Goal: Task Accomplishment & Management: Manage account settings

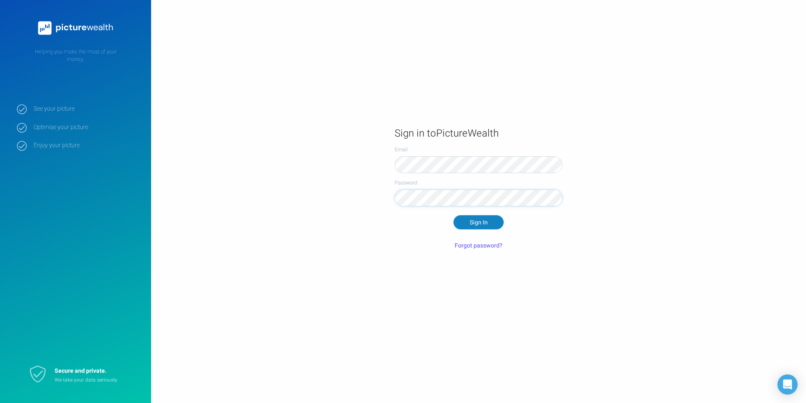
click at [478, 221] on button "Sign In" at bounding box center [478, 222] width 50 height 14
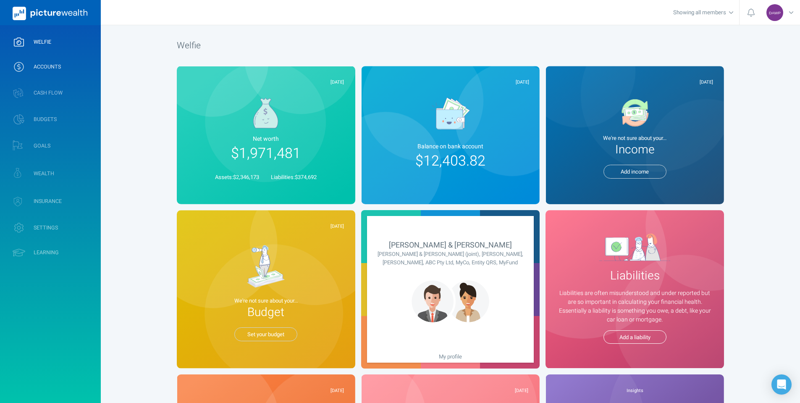
click at [47, 68] on span "ACCOUNTS" at bounding box center [47, 66] width 27 height 7
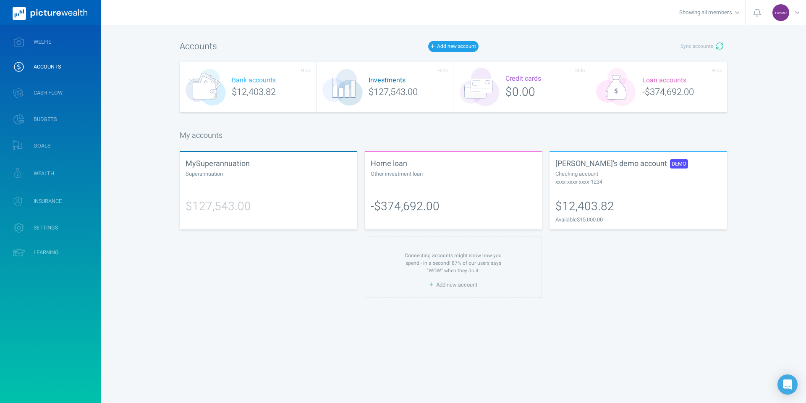
click at [613, 190] on div "[PERSON_NAME]'s demo account DEMO Checking account xxxx-xxxx-xxxx-1234" at bounding box center [639, 172] width 178 height 40
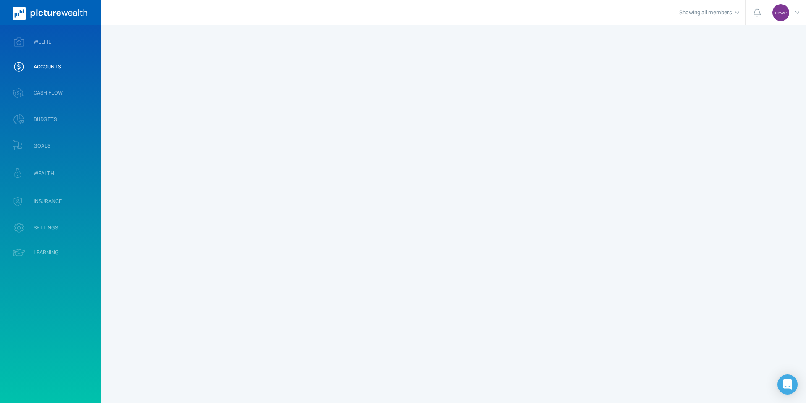
select select "L3M"
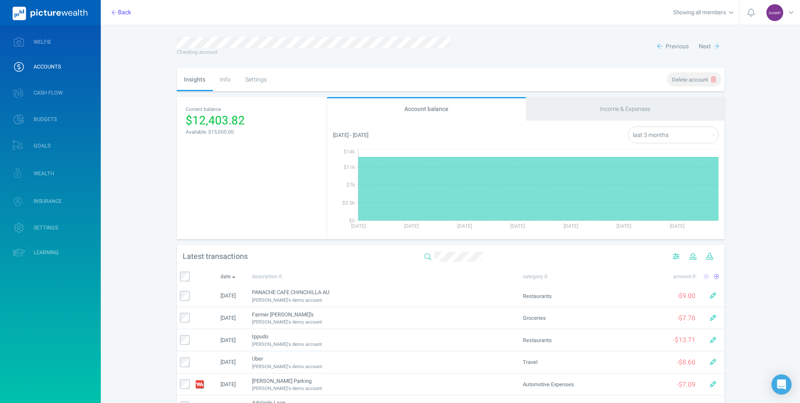
click at [694, 81] on span "Delete account" at bounding box center [690, 80] width 36 height 8
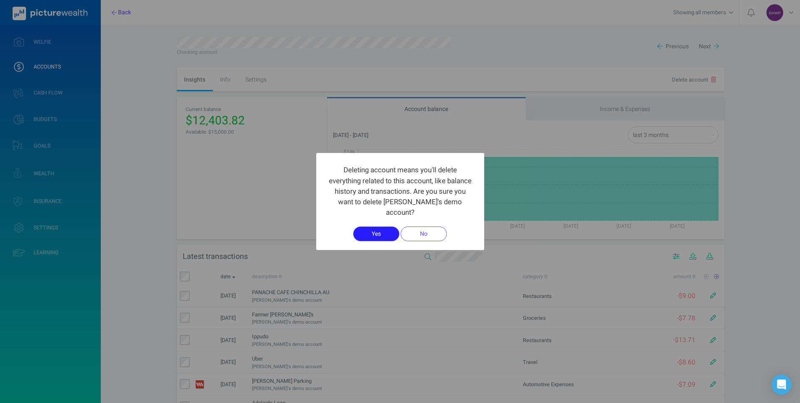
click at [369, 236] on button "Yes" at bounding box center [376, 233] width 46 height 14
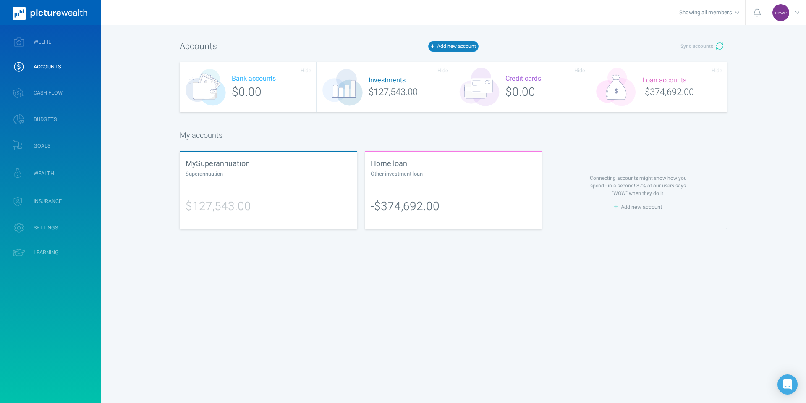
click at [452, 47] on button "Add new account" at bounding box center [453, 46] width 50 height 11
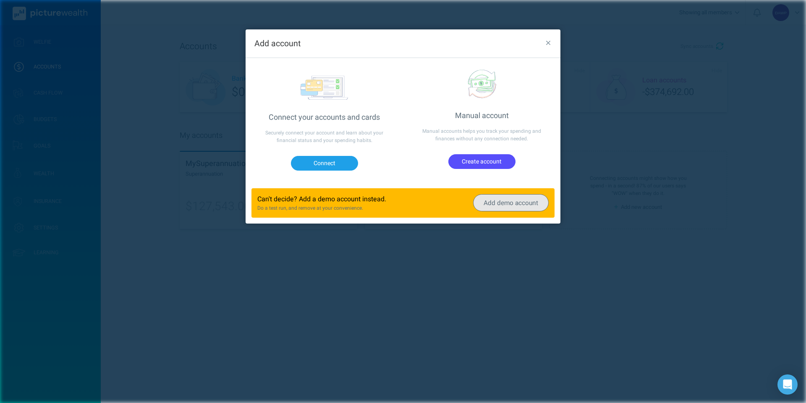
click at [500, 203] on button "Add demo account" at bounding box center [511, 202] width 76 height 17
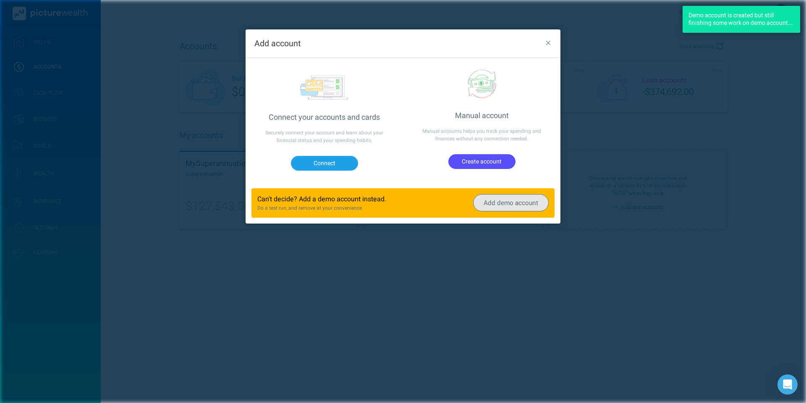
select select "L3M"
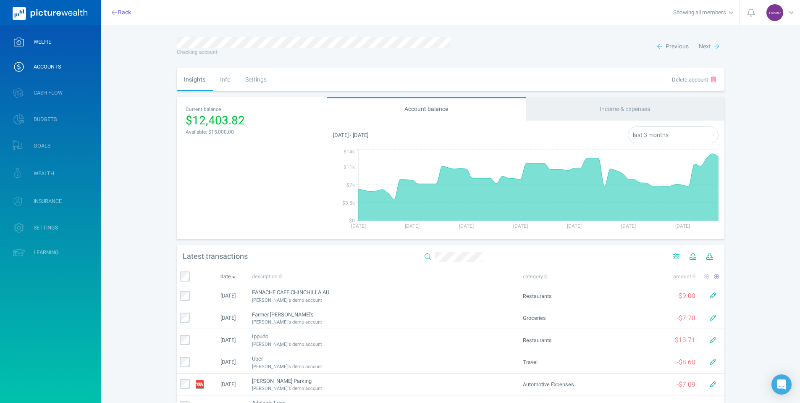
click at [44, 40] on span "WELFIE" at bounding box center [43, 42] width 18 height 7
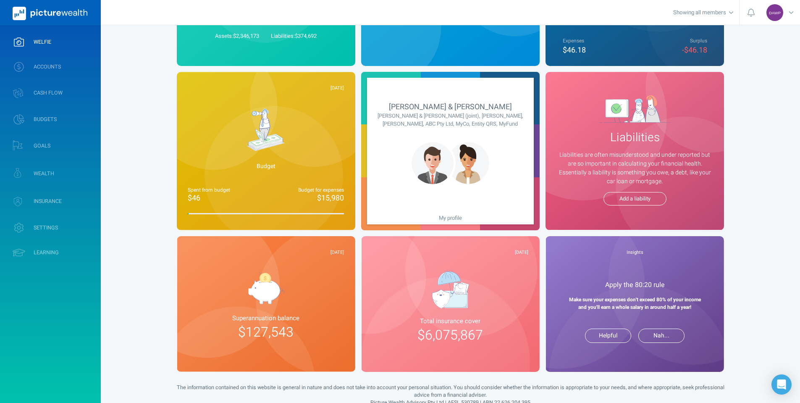
scroll to position [168, 0]
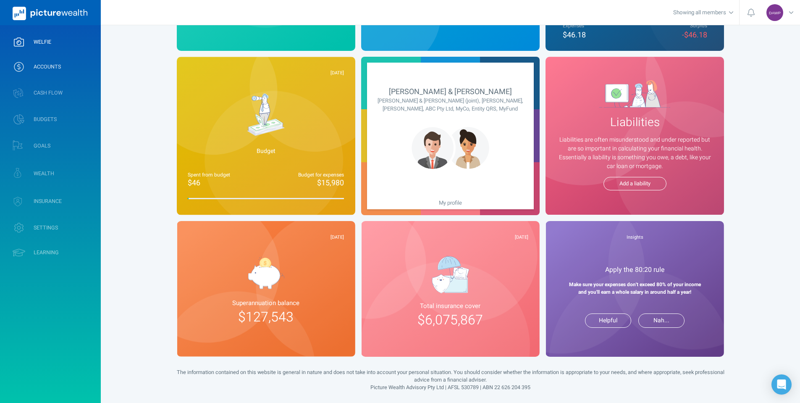
click at [42, 64] on span "ACCOUNTS" at bounding box center [47, 66] width 27 height 7
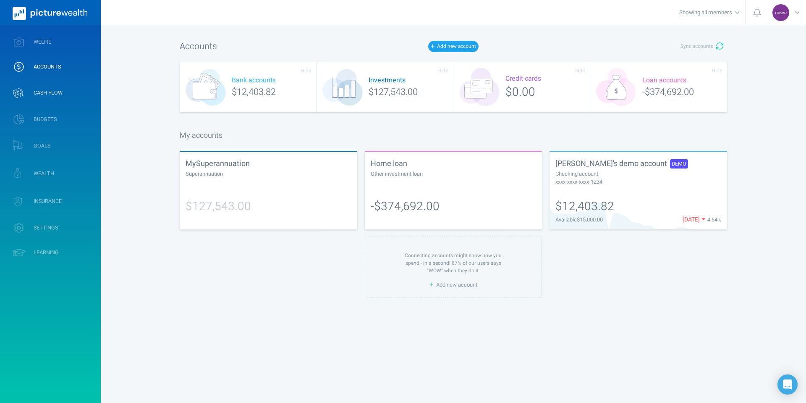
click at [47, 92] on span "CASH FLOW" at bounding box center [48, 92] width 29 height 7
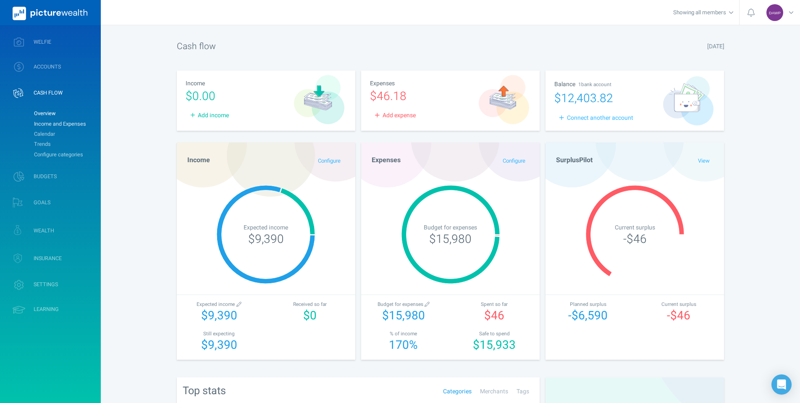
click at [51, 126] on link "Income and Expenses" at bounding box center [64, 124] width 68 height 10
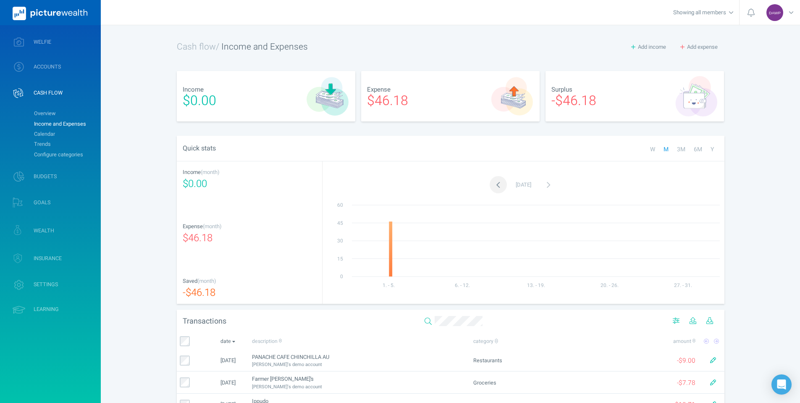
click at [496, 187] on icon "button" at bounding box center [498, 185] width 5 height 12
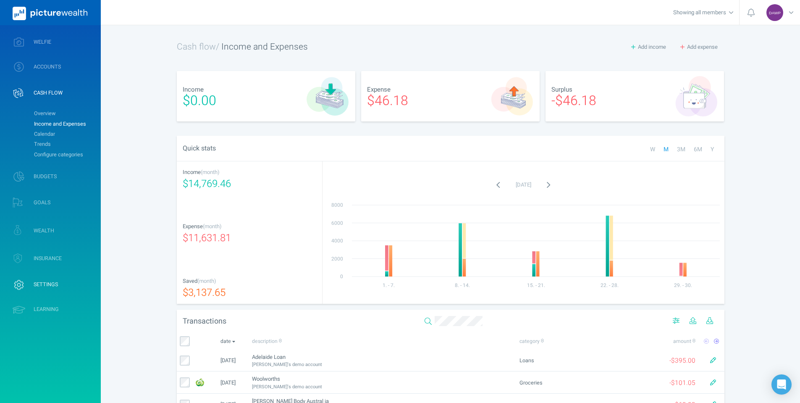
click at [38, 253] on link "INSURANCE" at bounding box center [50, 258] width 101 height 25
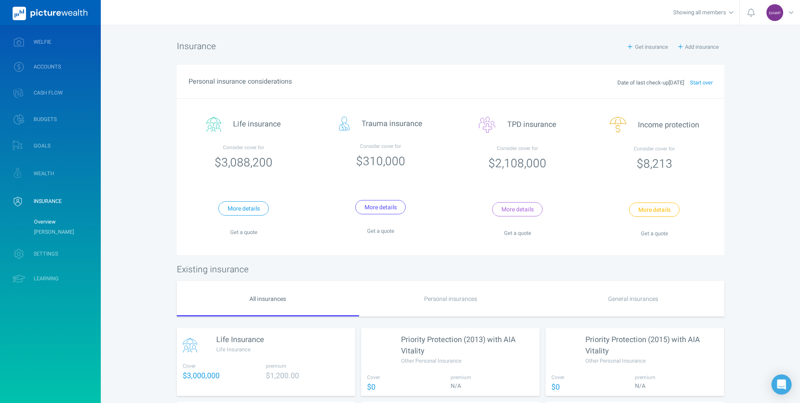
click at [708, 80] on span "Start over" at bounding box center [698, 83] width 29 height 8
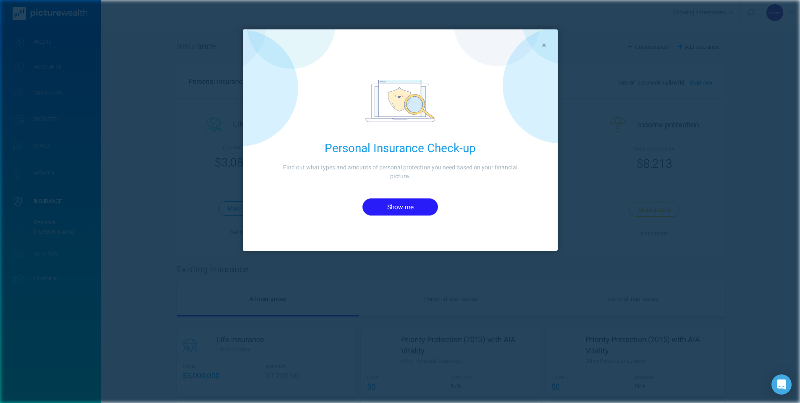
click at [418, 207] on button "Show me" at bounding box center [400, 206] width 76 height 17
select select "[DEMOGRAPHIC_DATA]"
select select "20"
select select "5"
select select "1978"
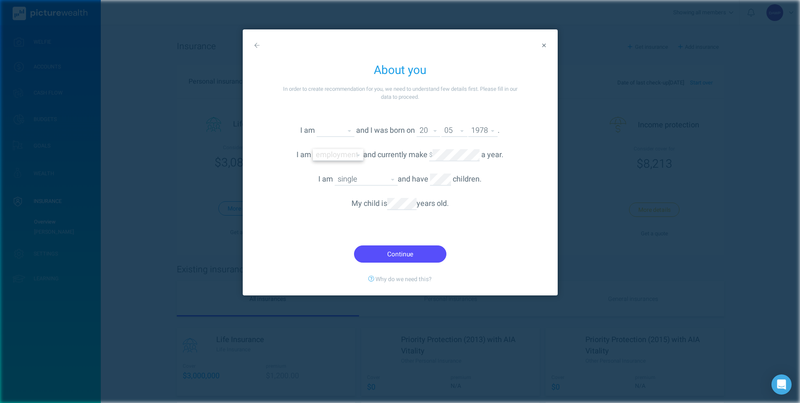
click at [345, 157] on select "Employed full-time Employed part-time Studying Self employed Unemployed Retired…" at bounding box center [338, 154] width 50 height 11
click at [313, 149] on select "Employed full-time Employed part-time Studying Self employed Unemployed Retired…" at bounding box center [338, 154] width 50 height 11
click at [350, 155] on select "Employed full-time Employed part-time Studying Self employed Unemployed Retired…" at bounding box center [338, 154] width 50 height 11
select select "employed"
click at [313, 149] on select "Employed full-time Employed part-time Studying Self employed Unemployed Retired…" at bounding box center [338, 154] width 50 height 11
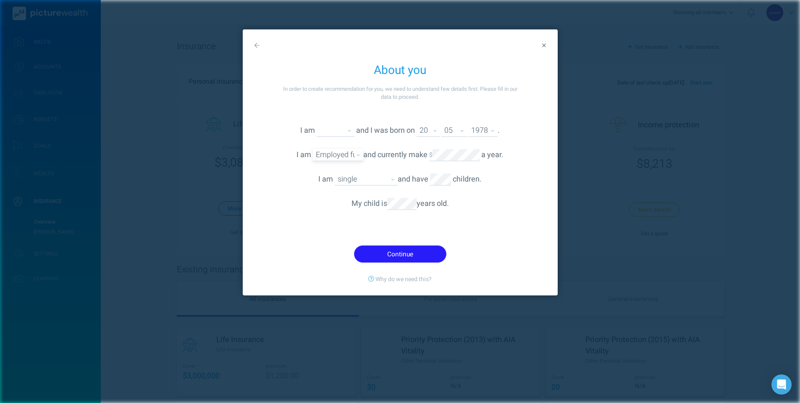
click at [394, 253] on button "Continue" at bounding box center [400, 253] width 92 height 17
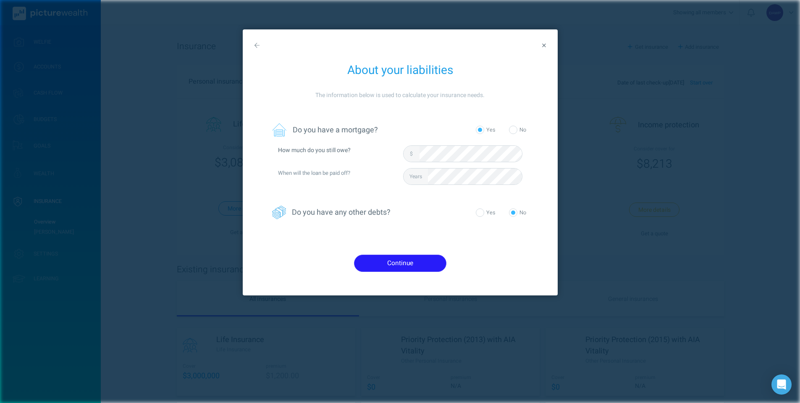
click at [413, 264] on button "Continue" at bounding box center [400, 262] width 92 height 17
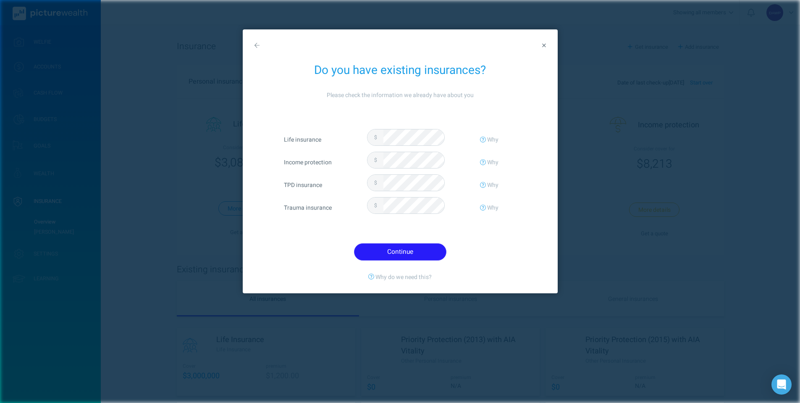
click at [405, 253] on button "Continue" at bounding box center [400, 251] width 92 height 17
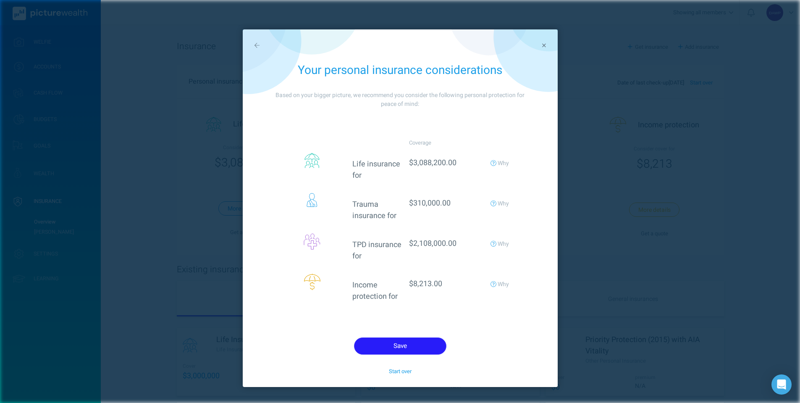
click at [408, 343] on button "Save" at bounding box center [400, 345] width 92 height 17
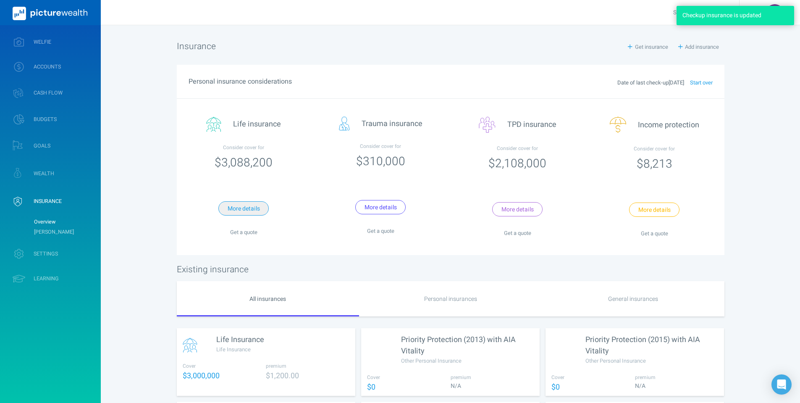
click at [258, 210] on button "More details" at bounding box center [243, 208] width 50 height 14
click at [542, 44] on icon at bounding box center [544, 45] width 4 height 4
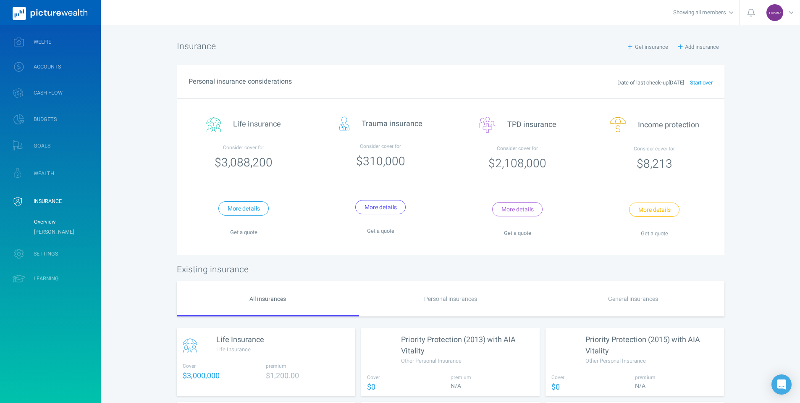
click at [745, 139] on div "[PERSON_NAME] [PERSON_NAME] Profile settings Account settings Family settings S…" at bounding box center [400, 274] width 800 height 548
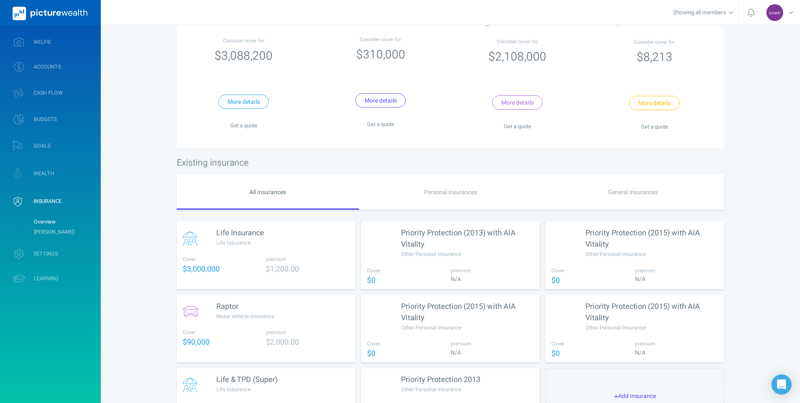
scroll to position [145, 0]
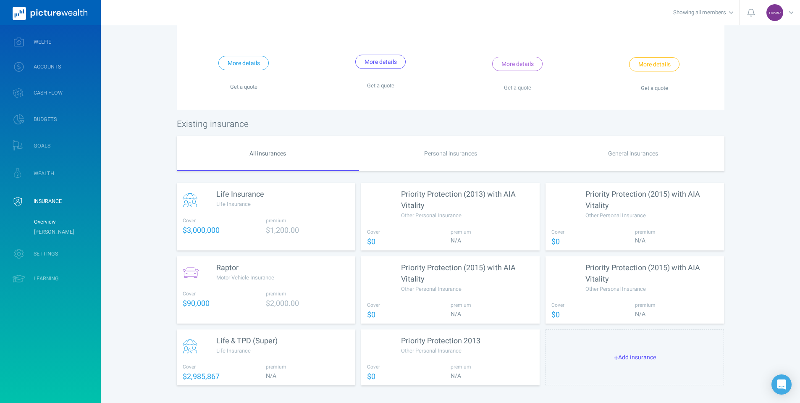
click at [441, 150] on div "Personal insurances" at bounding box center [450, 153] width 183 height 35
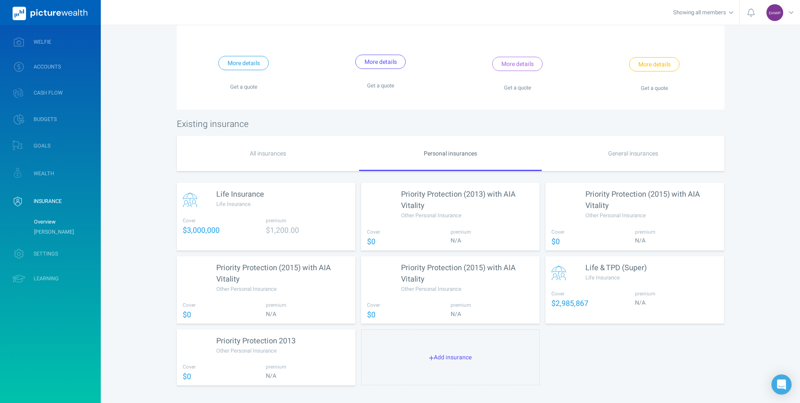
click at [631, 155] on div "General insurances" at bounding box center [633, 153] width 183 height 35
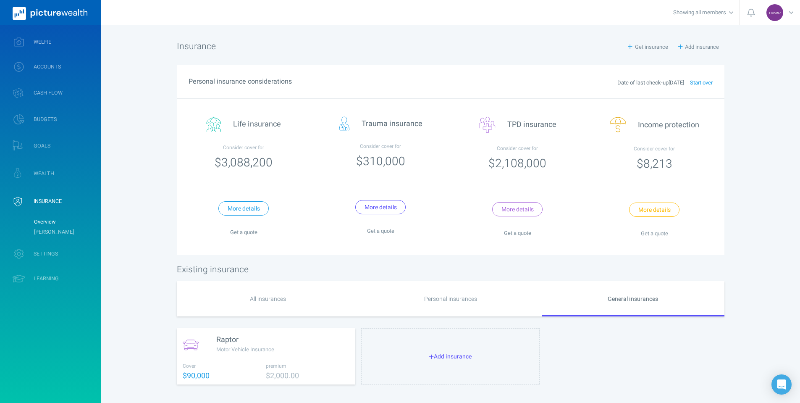
scroll to position [0, 0]
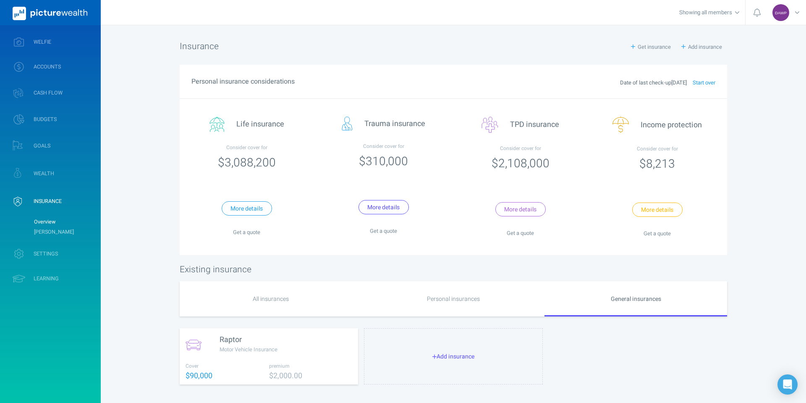
click at [266, 304] on div "All insurances" at bounding box center [271, 298] width 183 height 35
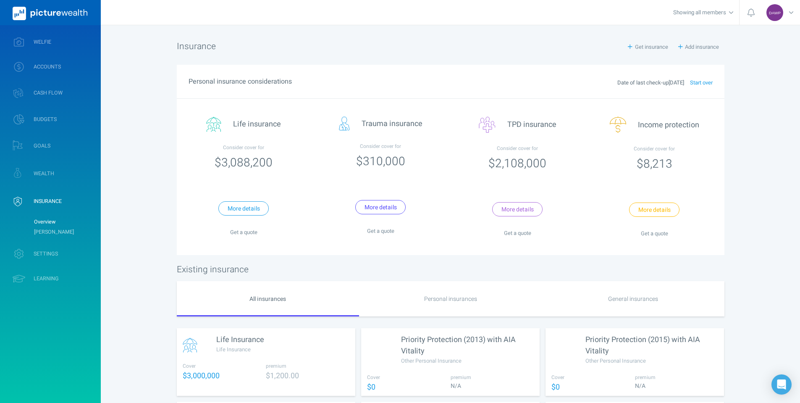
click at [149, 238] on div "[PERSON_NAME] [PERSON_NAME] Profile settings Account settings Family settings S…" at bounding box center [400, 274] width 800 height 548
drag, startPoint x: 43, startPoint y: 43, endPoint x: 129, endPoint y: 118, distance: 114.0
click at [43, 43] on span "WELFIE" at bounding box center [43, 42] width 18 height 7
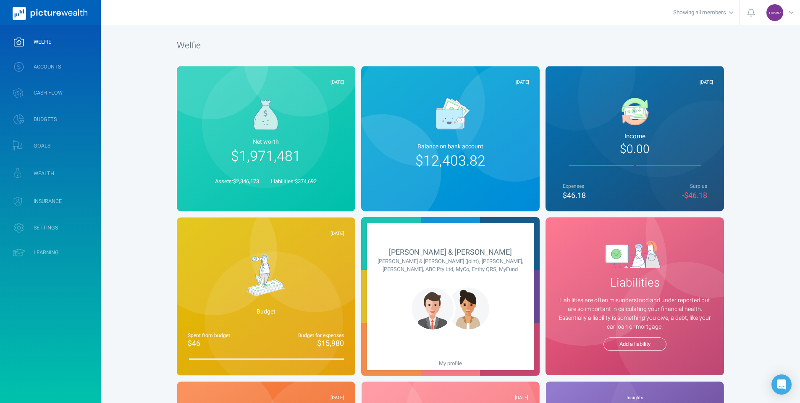
click at [41, 41] on span "WELFIE" at bounding box center [43, 42] width 18 height 7
click at [48, 17] on img at bounding box center [50, 13] width 75 height 13
